Goal: Information Seeking & Learning: Learn about a topic

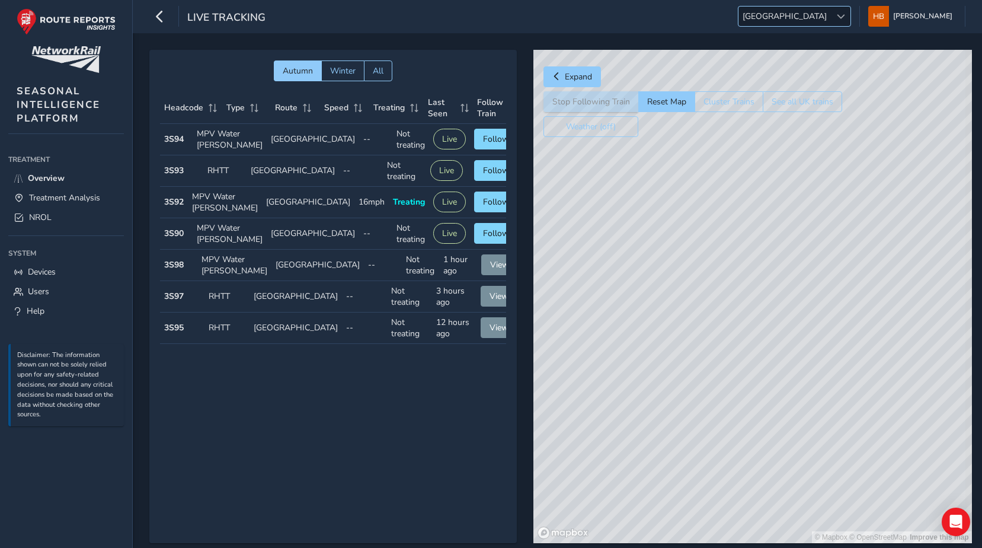
click at [822, 18] on span "[GEOGRAPHIC_DATA]" at bounding box center [784, 17] width 92 height 20
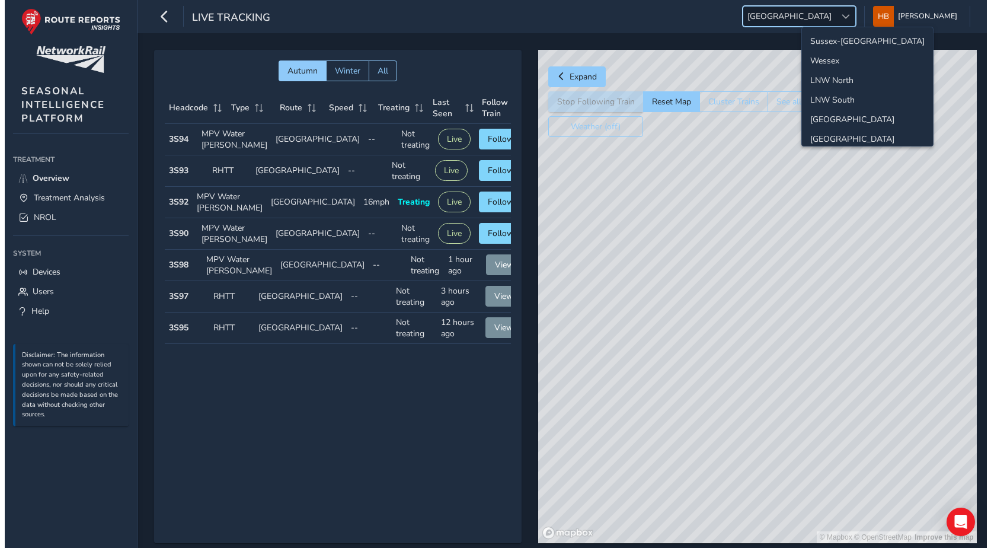
scroll to position [42, 0]
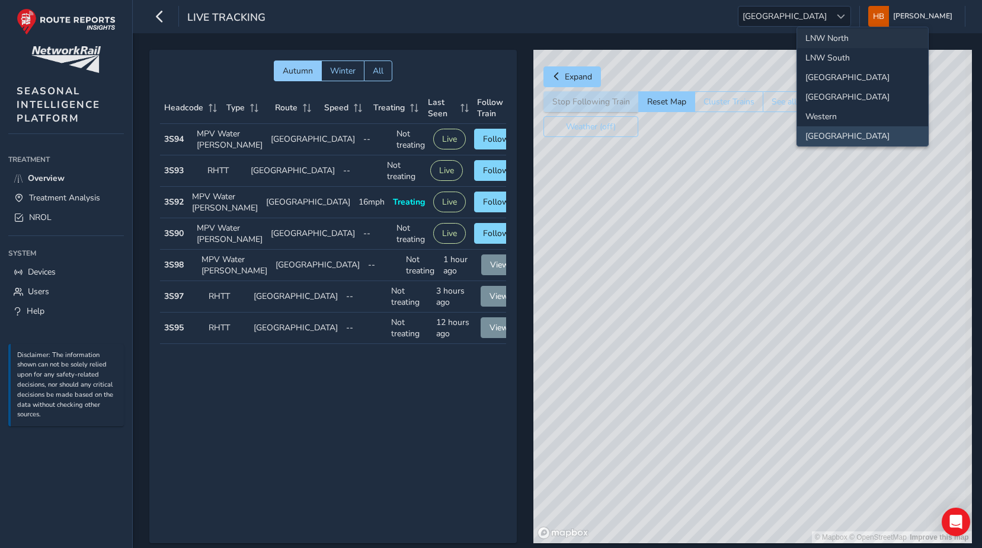
click at [842, 41] on li "LNW North" at bounding box center [862, 38] width 131 height 20
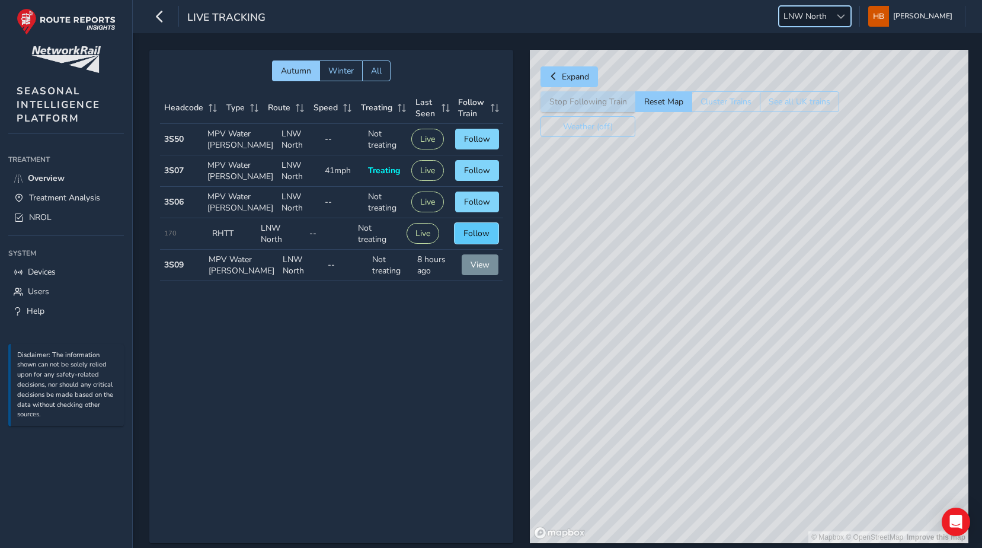
click at [475, 239] on span "Follow" at bounding box center [476, 233] width 26 height 11
click at [457, 142] on button "Follow" at bounding box center [477, 139] width 44 height 21
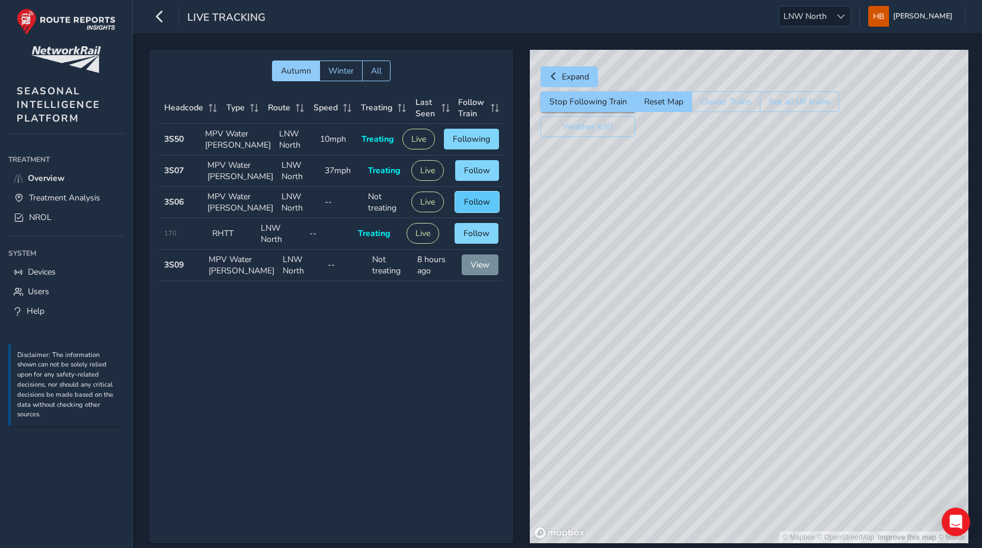
click at [468, 207] on span "Follow" at bounding box center [477, 201] width 26 height 11
click at [469, 176] on span "Follow" at bounding box center [477, 170] width 26 height 11
click at [487, 212] on button "Follow" at bounding box center [477, 201] width 44 height 21
click at [66, 201] on span "Treatment Analysis" at bounding box center [64, 197] width 71 height 11
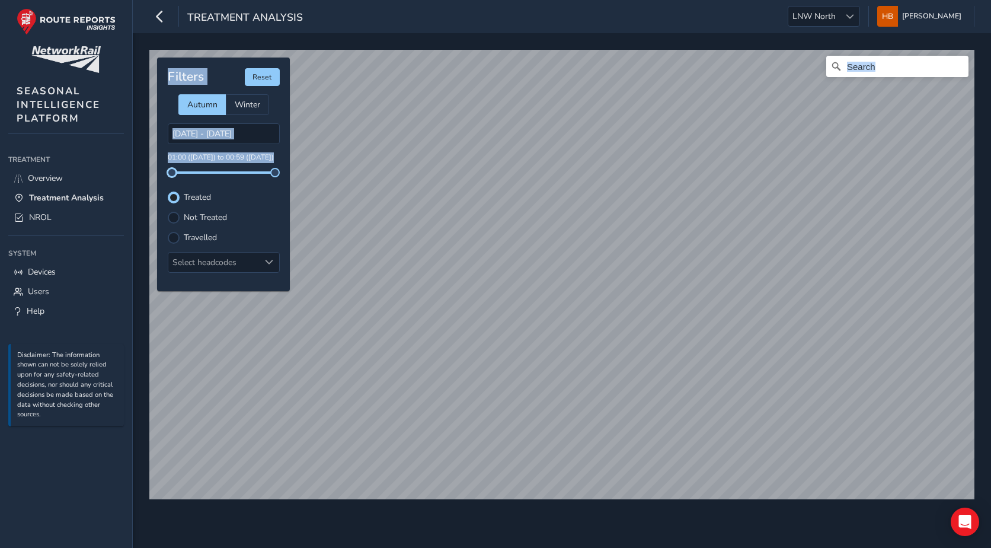
click at [153, 173] on div "© Mapbox © OpenStreetMap Improve this map Filters Reset Autumn Winter [DATE] - …" at bounding box center [561, 270] width 833 height 448
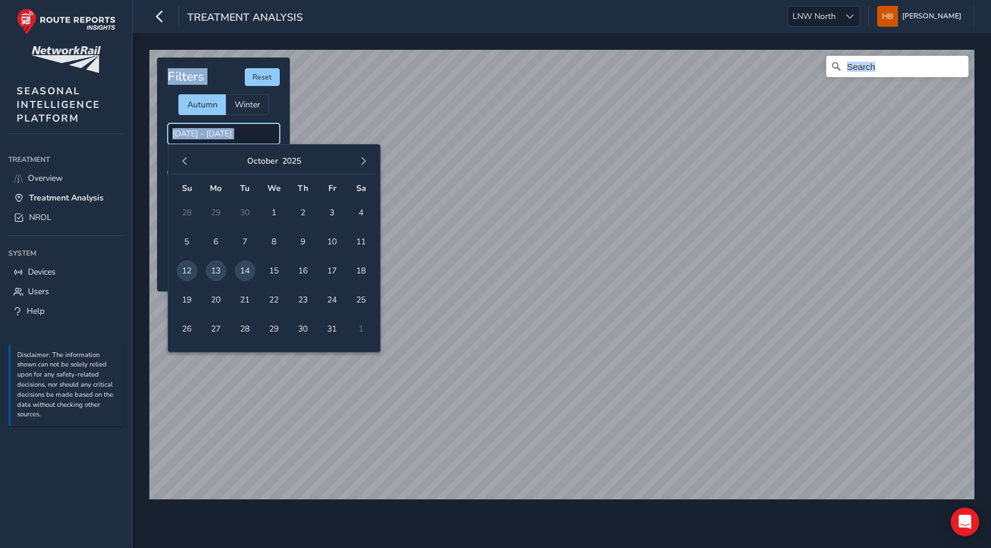
drag, startPoint x: 161, startPoint y: 175, endPoint x: 218, endPoint y: 133, distance: 70.8
click at [218, 133] on input "[DATE] - [DATE]" at bounding box center [224, 133] width 112 height 21
click at [277, 101] on div "Autumn Winter" at bounding box center [224, 104] width 112 height 21
click at [193, 129] on input "[DATE] - [DATE]" at bounding box center [224, 133] width 112 height 21
click at [357, 238] on span "11" at bounding box center [361, 241] width 21 height 21
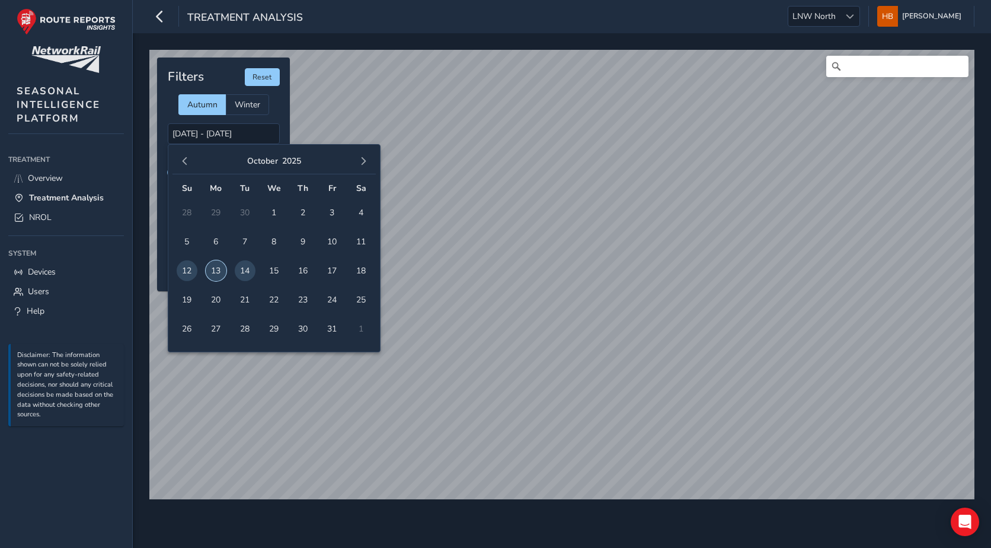
click at [215, 267] on span "13" at bounding box center [216, 270] width 21 height 21
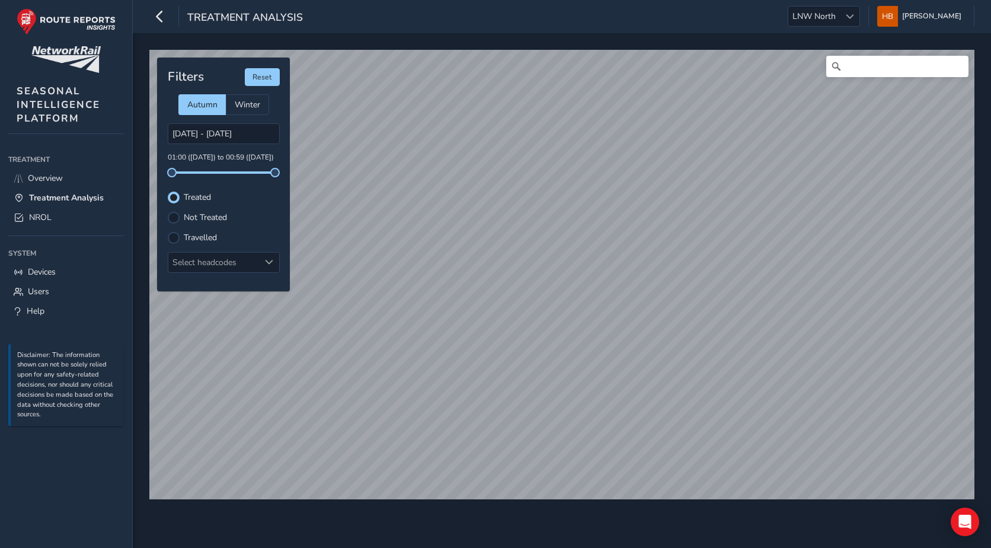
click at [254, 250] on div "Filters Reset Autumn Winter [DATE] - [DATE] 01:00 ([DATE]) to 00:59 ([DATE]) Tr…" at bounding box center [223, 174] width 133 height 234
click at [254, 258] on div "Select headcodes" at bounding box center [213, 262] width 91 height 20
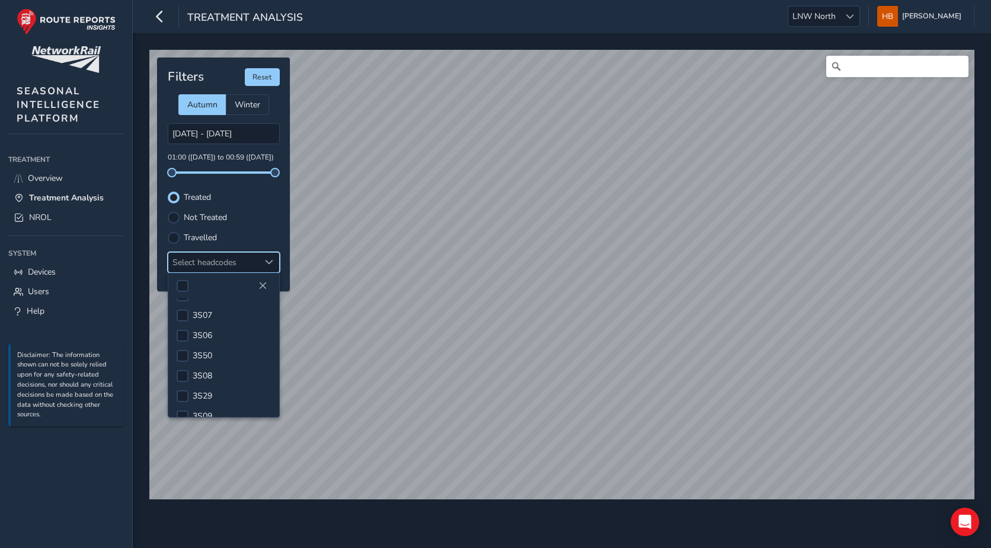
scroll to position [181, 0]
click at [217, 326] on li "3S06" at bounding box center [223, 332] width 111 height 20
click at [205, 313] on span "3S07" at bounding box center [203, 311] width 20 height 11
click at [184, 312] on span at bounding box center [182, 312] width 9 height 8
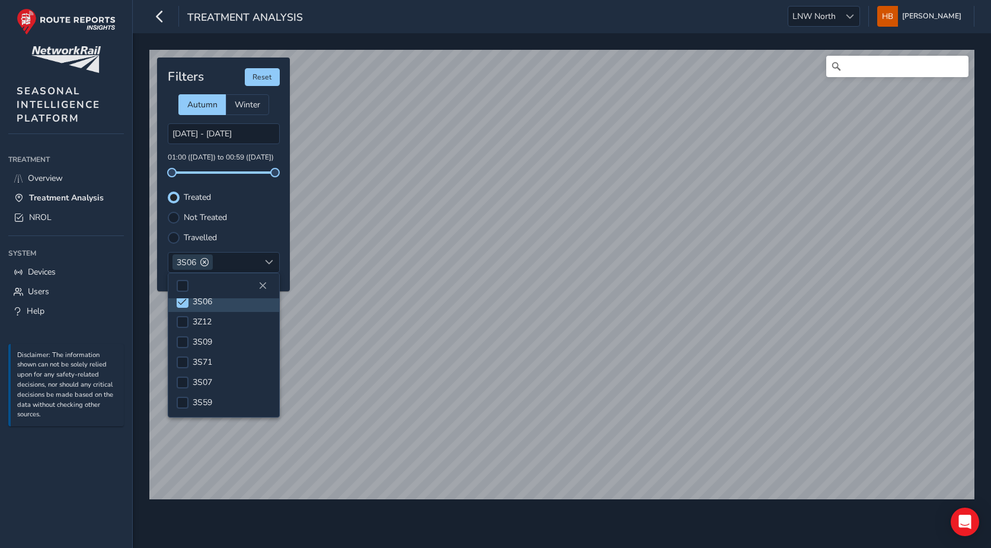
click at [193, 215] on label "Not Treated" at bounding box center [205, 217] width 43 height 8
click at [174, 216] on input "Not Treated" at bounding box center [174, 216] width 0 height 0
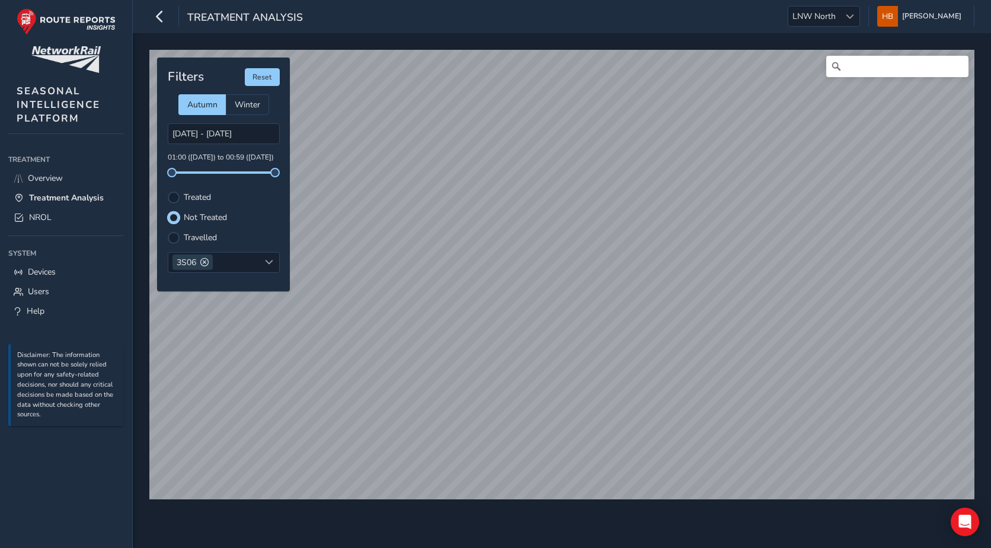
scroll to position [6, 7]
click at [191, 241] on label "Travelled" at bounding box center [200, 238] width 33 height 8
click at [174, 236] on input "Travelled" at bounding box center [174, 236] width 0 height 0
click at [181, 196] on div "Treated" at bounding box center [224, 197] width 112 height 12
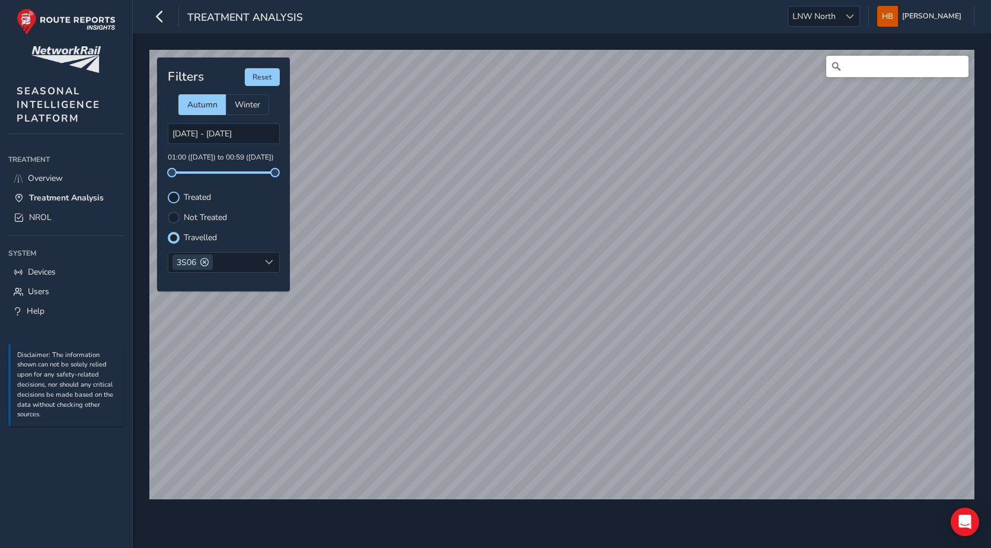
click at [169, 194] on div at bounding box center [174, 197] width 12 height 12
click at [174, 217] on div at bounding box center [174, 218] width 12 height 12
click at [662, 547] on html "Treatment Analysis LNW North LNW North [PERSON_NAME] Colour Scheme: Dark Dim Li…" at bounding box center [495, 274] width 991 height 548
click at [507, 547] on html "Treatment Analysis LNW North LNW North [PERSON_NAME] Colour Scheme: Dark Dim Li…" at bounding box center [495, 274] width 991 height 548
click at [200, 261] on span at bounding box center [204, 262] width 8 height 8
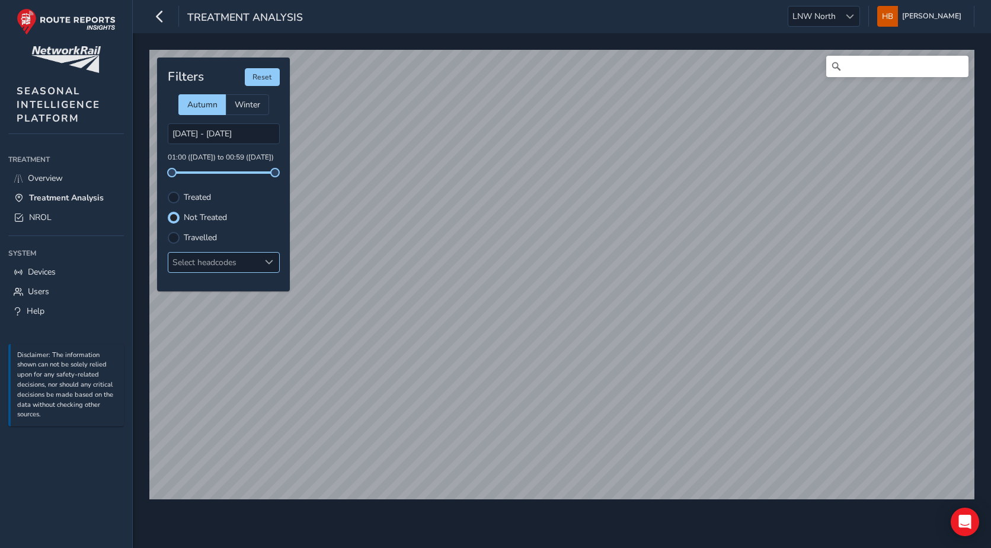
click at [212, 252] on div "Select headcodes" at bounding box center [213, 262] width 91 height 20
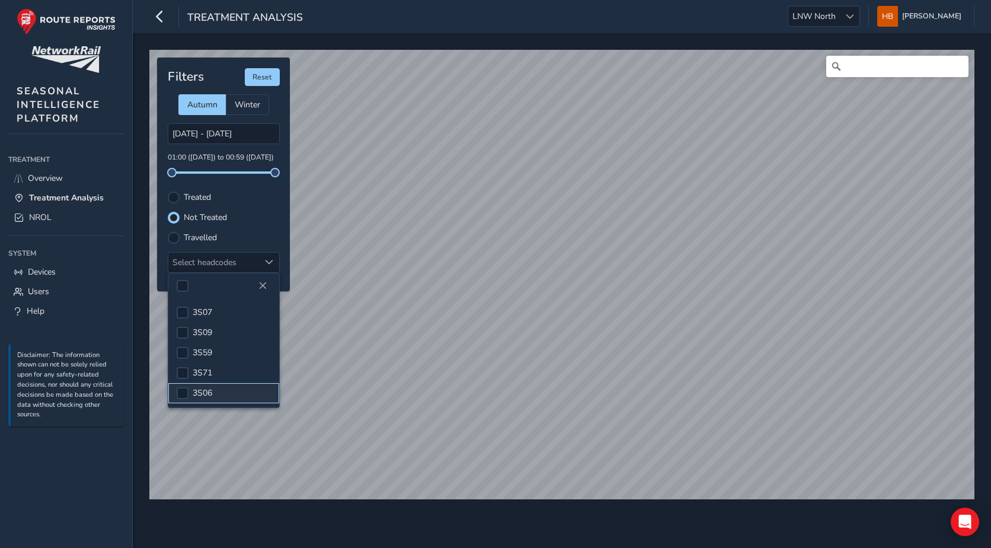
click at [208, 385] on li "3S06" at bounding box center [223, 393] width 111 height 20
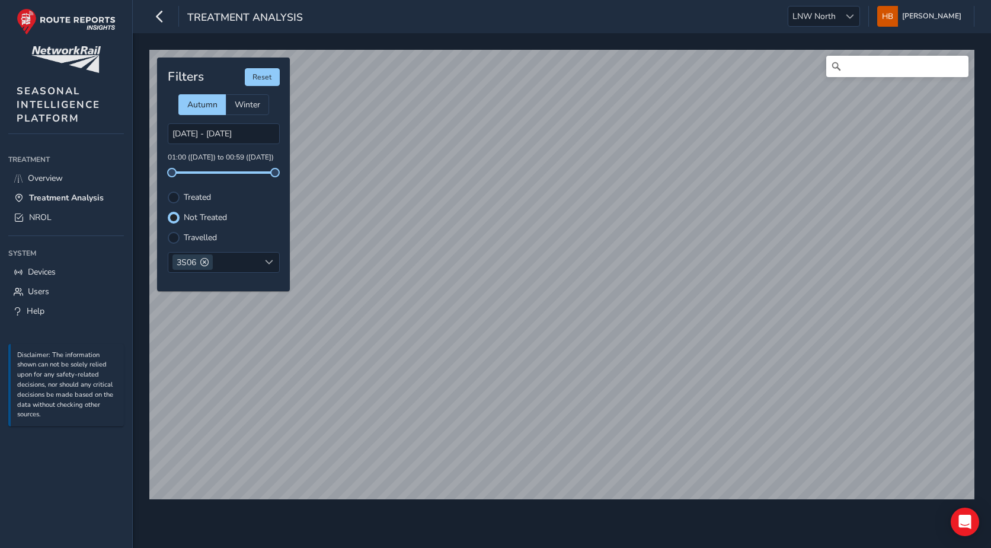
click at [181, 200] on div "Treated" at bounding box center [224, 197] width 112 height 12
click at [177, 193] on div at bounding box center [174, 197] width 12 height 12
click at [239, 138] on input "[DATE] - [DATE]" at bounding box center [224, 133] width 112 height 21
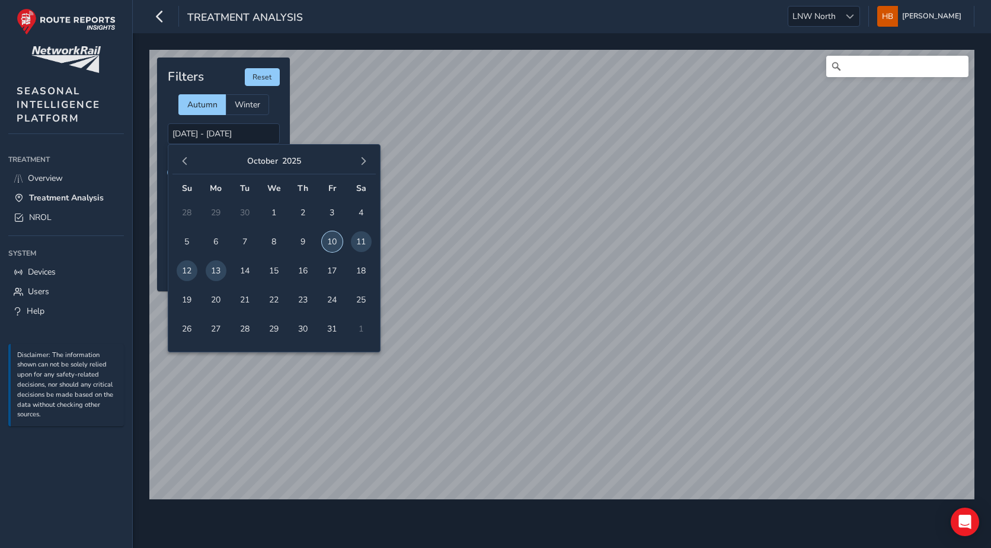
click at [330, 245] on span "10" at bounding box center [332, 241] width 21 height 21
click at [359, 236] on span "11" at bounding box center [361, 241] width 21 height 21
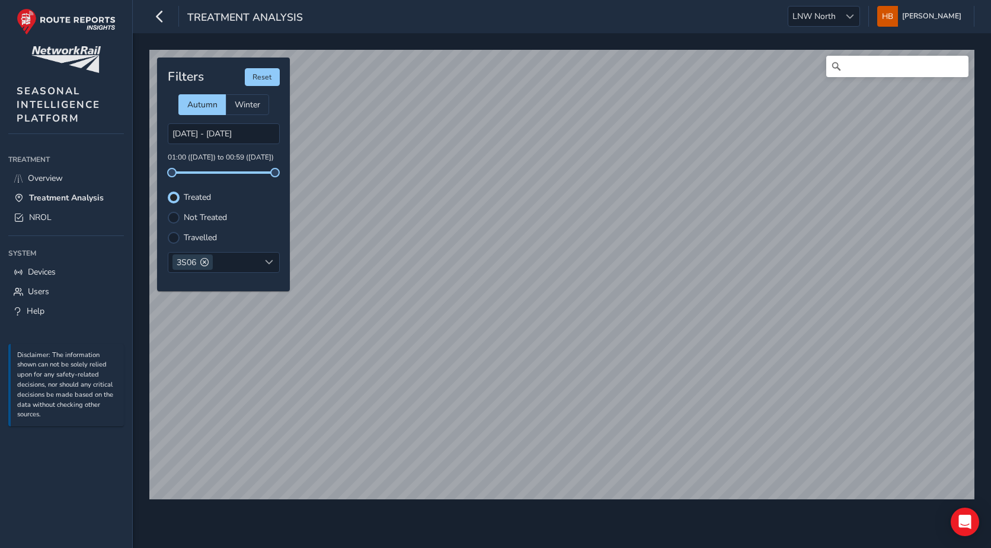
click at [217, 221] on label "Not Treated" at bounding box center [205, 217] width 43 height 8
click at [167, 210] on input "Not Treated" at bounding box center [167, 210] width 0 height 0
click at [253, 132] on input "[DATE] - [DATE]" at bounding box center [224, 133] width 112 height 21
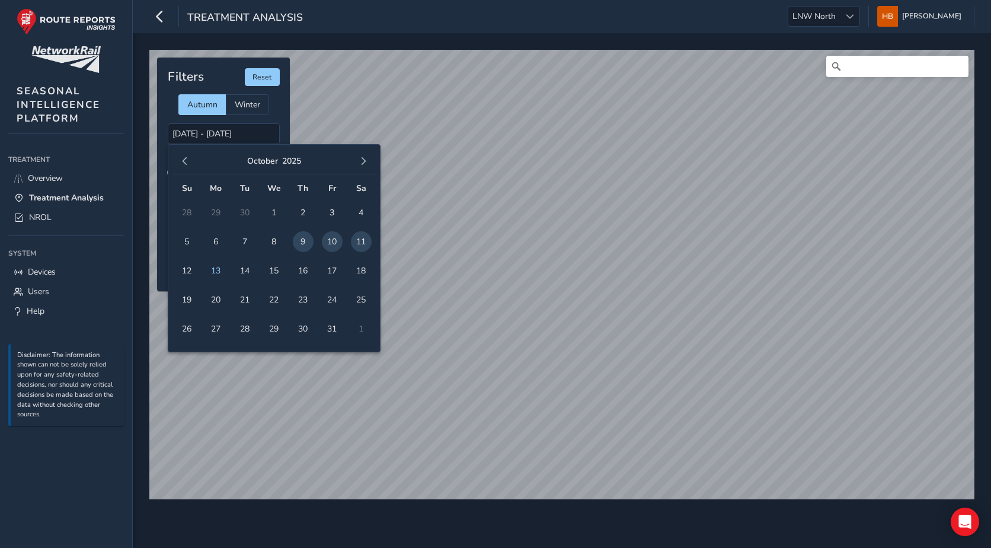
click at [363, 244] on span "11" at bounding box center [361, 241] width 21 height 21
click at [191, 270] on span "12" at bounding box center [187, 270] width 21 height 21
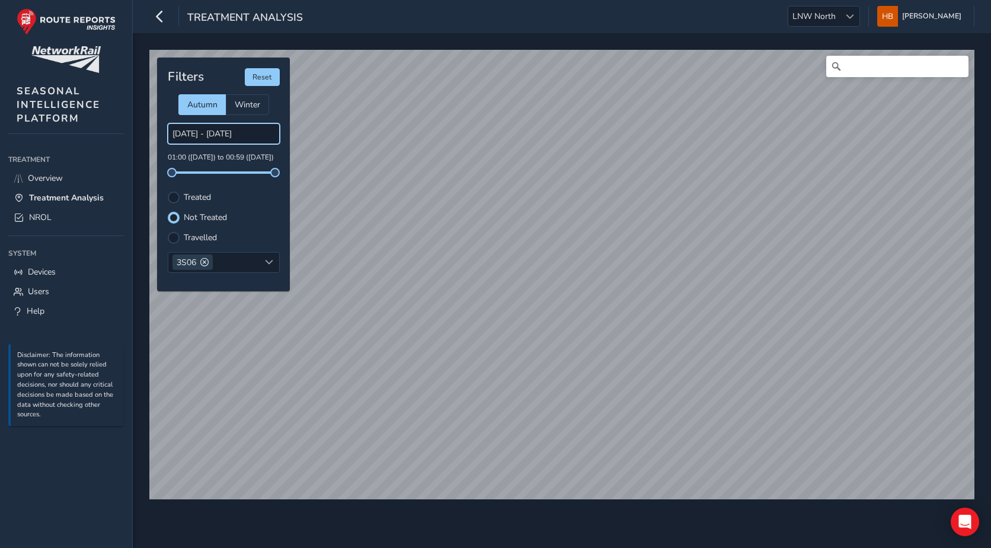
click at [238, 132] on input "[DATE] - [DATE]" at bounding box center [224, 133] width 112 height 21
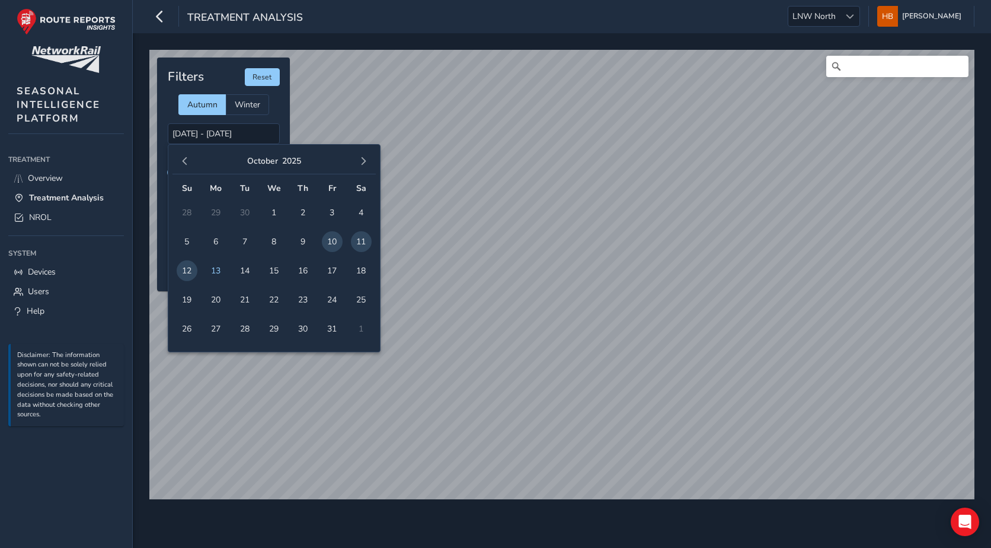
click at [187, 271] on span "12" at bounding box center [187, 270] width 21 height 21
click at [216, 274] on span "13" at bounding box center [216, 270] width 21 height 21
type input "[DATE] - [DATE]"
